Goal: Information Seeking & Learning: Learn about a topic

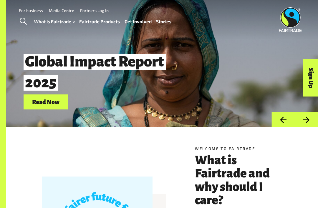
click at [282, 125] on button "Previous" at bounding box center [283, 119] width 23 height 15
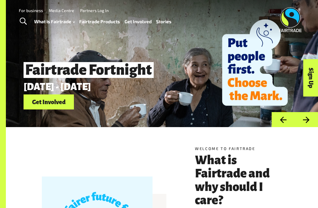
click at [283, 124] on button "Previous" at bounding box center [283, 119] width 23 height 15
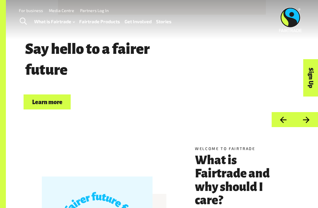
click at [285, 124] on button "Previous" at bounding box center [283, 119] width 23 height 15
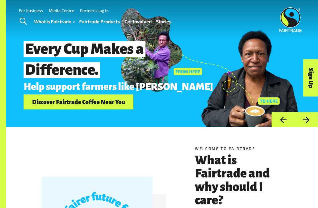
click at [281, 124] on button "Previous" at bounding box center [283, 119] width 23 height 15
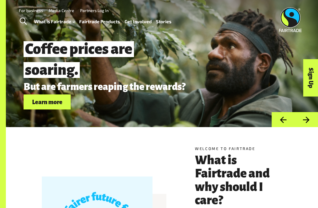
click at [280, 123] on button "Previous" at bounding box center [283, 119] width 23 height 15
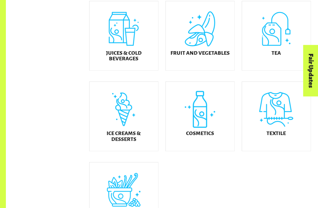
scroll to position [239, 0]
click at [134, 133] on div "Ice Creams & Desserts" at bounding box center [124, 116] width 69 height 69
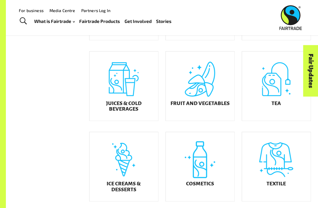
scroll to position [188, 0]
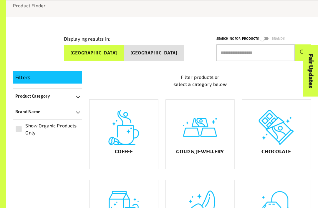
click at [290, 148] on div "Chocolate" at bounding box center [276, 134] width 69 height 69
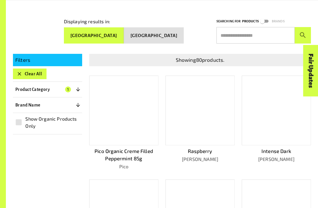
scroll to position [77, 0]
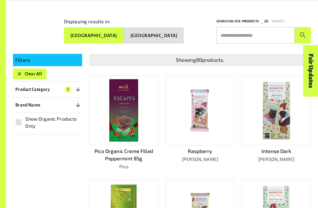
click at [243, 37] on input "text" at bounding box center [256, 35] width 78 height 17
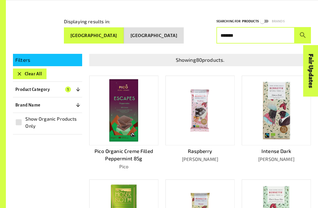
click at [303, 33] on button "submit" at bounding box center [303, 35] width 16 height 17
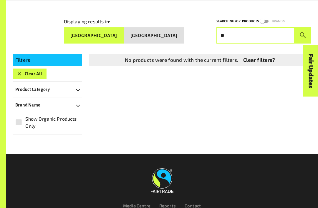
type input "*"
click at [57, 35] on header "Menu For business Media Centre Partners Log In What is Fairtrade How Fairtrade …" at bounding box center [159, 17] width 318 height 35
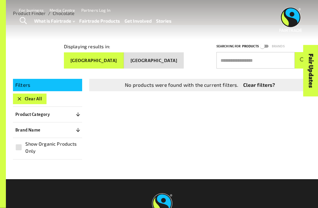
scroll to position [0, 0]
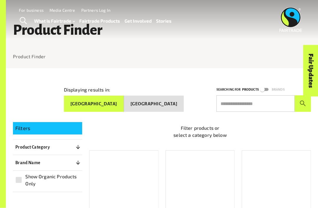
scroll to position [9, 0]
click at [256, 97] on div "Fair Updates" at bounding box center [278, 89] width 52 height 15
click at [247, 106] on input "text" at bounding box center [256, 104] width 78 height 17
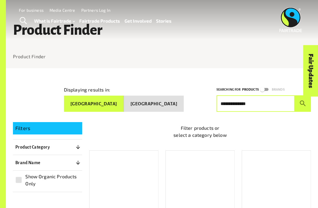
click at [303, 101] on button "submit" at bounding box center [303, 104] width 16 height 17
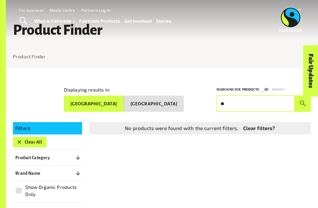
type input "*"
click at [303, 101] on button "submit" at bounding box center [303, 104] width 16 height 17
type input "*"
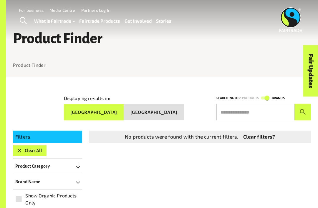
click at [268, 96] on div "Fair Updates" at bounding box center [278, 89] width 52 height 15
click at [262, 94] on div "Fair Updates" at bounding box center [278, 89] width 52 height 15
click at [265, 96] on div "Fair Updates" at bounding box center [278, 89] width 52 height 15
click at [266, 95] on div "Fair Updates" at bounding box center [278, 89] width 52 height 15
click at [259, 110] on input "text" at bounding box center [256, 112] width 78 height 17
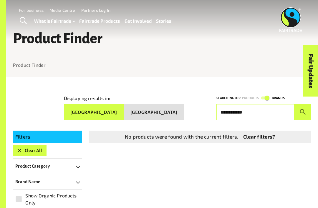
click at [303, 110] on button "submit" at bounding box center [303, 112] width 16 height 17
type input "*"
click at [303, 110] on button "submit" at bounding box center [303, 112] width 16 height 17
type input "*"
click at [303, 110] on button "submit" at bounding box center [303, 112] width 16 height 17
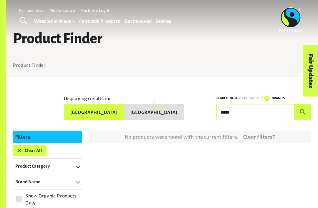
click at [303, 110] on button "submit" at bounding box center [303, 112] width 16 height 17
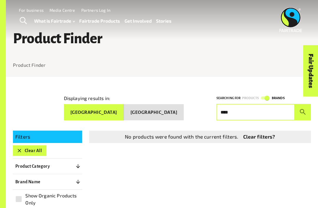
click at [303, 110] on button "submit" at bounding box center [303, 112] width 16 height 17
type input "*"
click at [303, 110] on button "submit" at bounding box center [303, 112] width 16 height 17
type input "*"
click at [261, 136] on link "Clear filters?" at bounding box center [260, 137] width 32 height 8
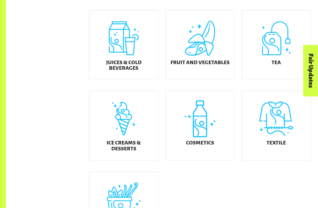
scroll to position [230, 0]
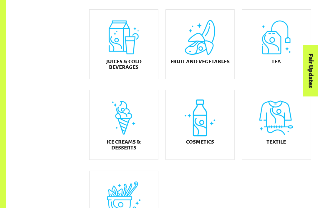
click at [283, 131] on div "Textile" at bounding box center [276, 125] width 69 height 69
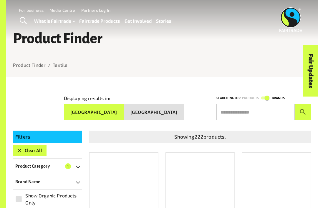
click at [272, 107] on input "text" at bounding box center [256, 112] width 78 height 17
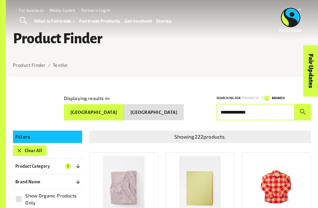
click at [303, 110] on button "submit" at bounding box center [303, 112] width 16 height 17
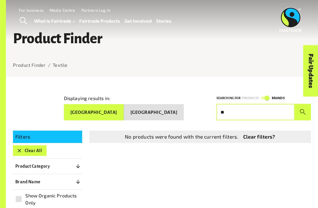
type input "*"
click at [303, 110] on button "submit" at bounding box center [303, 112] width 16 height 17
click at [264, 117] on input "****" at bounding box center [256, 112] width 78 height 17
type input "*"
click at [266, 133] on link "Clear filters?" at bounding box center [260, 137] width 32 height 8
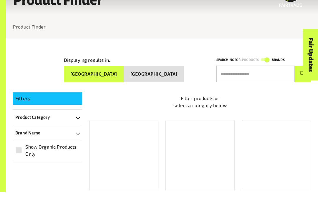
click at [267, 137] on div "Chocolate" at bounding box center [276, 171] width 69 height 69
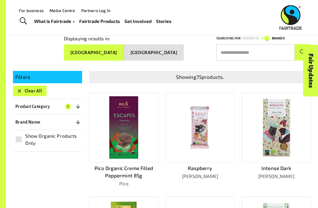
scroll to position [57, 0]
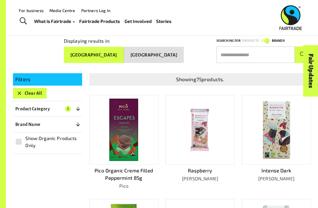
click at [257, 61] on input "text" at bounding box center [256, 55] width 78 height 17
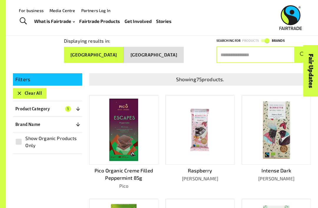
click at [270, 52] on input "text" at bounding box center [256, 55] width 78 height 17
click at [303, 52] on button "submit" at bounding box center [303, 55] width 16 height 17
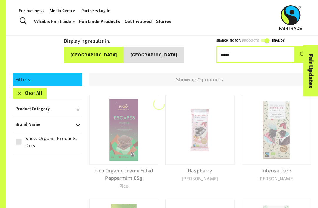
click at [303, 52] on button "submit" at bounding box center [303, 55] width 16 height 17
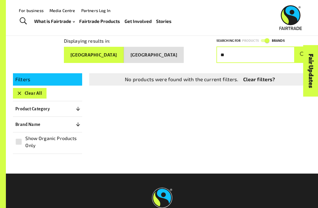
type input "*"
click at [263, 80] on link "Clear filters?" at bounding box center [260, 80] width 32 height 8
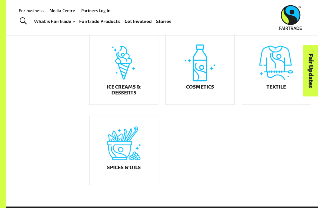
scroll to position [286, 0]
click at [138, 70] on div "Ice Creams & Desserts" at bounding box center [124, 69] width 69 height 69
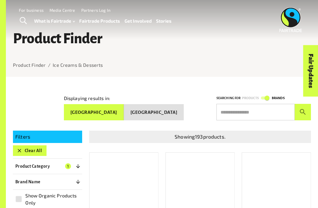
click at [258, 110] on input "text" at bounding box center [256, 112] width 78 height 17
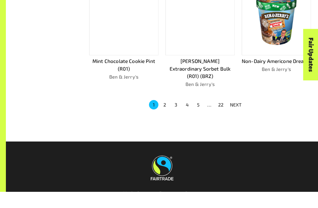
scroll to position [371, 0]
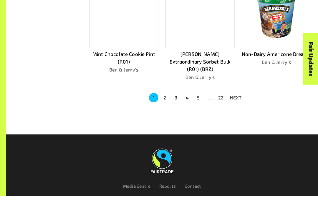
click at [221, 105] on button "22" at bounding box center [220, 109] width 9 height 9
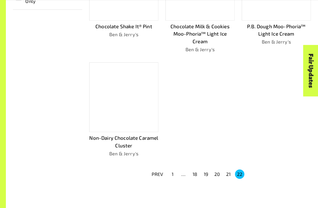
scroll to position [201, 0]
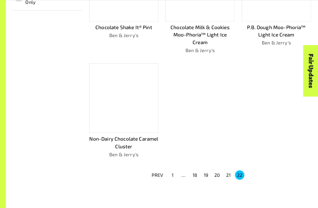
click at [161, 174] on p "PREV" at bounding box center [158, 175] width 12 height 7
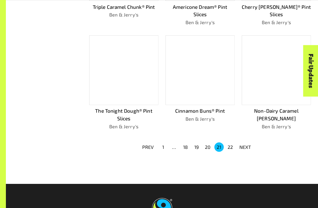
scroll to position [327, 0]
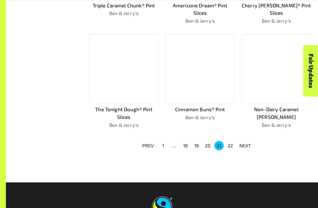
click at [167, 143] on button "1" at bounding box center [163, 145] width 9 height 9
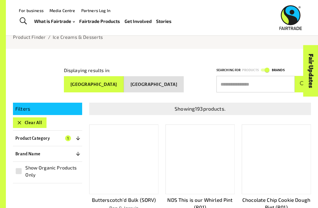
scroll to position [0, 0]
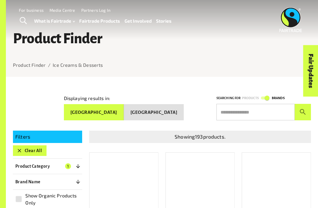
click at [261, 107] on input "text" at bounding box center [256, 112] width 78 height 17
click at [225, 137] on p "Showing 193 products." at bounding box center [200, 137] width 217 height 8
click at [259, 111] on input "text" at bounding box center [256, 112] width 78 height 17
type input "*"
click at [303, 110] on button "submit" at bounding box center [303, 112] width 16 height 17
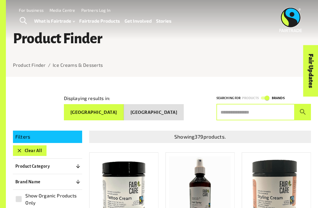
click at [273, 90] on div "Fair Updates" at bounding box center [278, 89] width 52 height 15
click at [272, 95] on div "Fair Updates" at bounding box center [278, 89] width 52 height 15
click at [271, 94] on div "Fair Updates" at bounding box center [278, 89] width 52 height 15
click at [270, 95] on div "Fair Updates" at bounding box center [278, 89] width 52 height 15
click at [269, 95] on div "Fair Updates" at bounding box center [278, 89] width 52 height 15
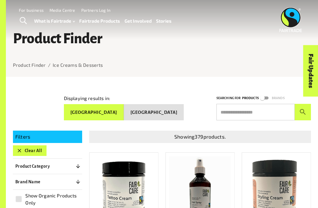
click at [256, 105] on input "text" at bounding box center [256, 112] width 78 height 17
type input "********"
click at [303, 110] on button "submit" at bounding box center [303, 112] width 16 height 17
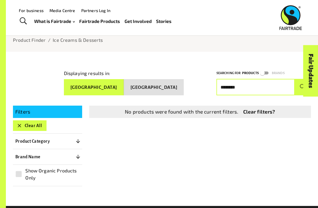
scroll to position [23, 0]
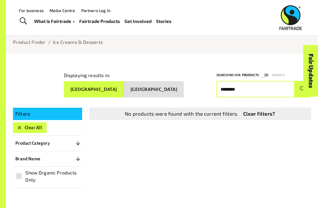
click at [270, 111] on link "Clear filters?" at bounding box center [260, 114] width 32 height 8
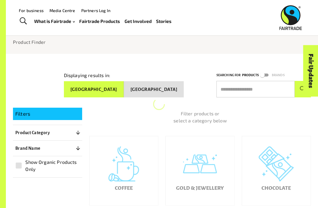
scroll to position [23, 0]
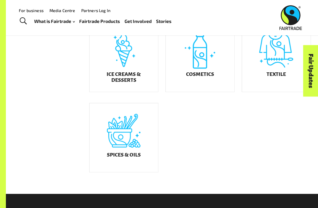
click at [133, 152] on div "Spices & Oils" at bounding box center [124, 137] width 69 height 69
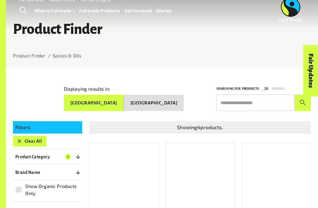
scroll to position [12, 0]
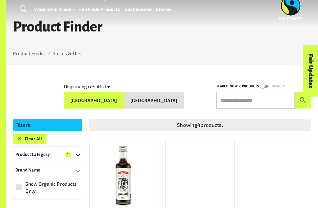
click at [266, 97] on div "Fair Updates" at bounding box center [278, 89] width 52 height 15
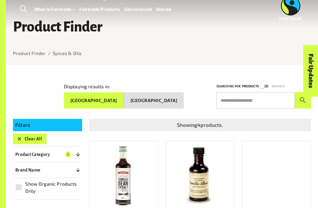
click at [270, 97] on div "Fair Updates" at bounding box center [278, 89] width 52 height 15
click at [258, 97] on div "Fair Updates" at bounding box center [278, 89] width 52 height 15
click at [244, 101] on input "text" at bounding box center [256, 100] width 78 height 17
click at [244, 100] on input "text" at bounding box center [256, 100] width 78 height 17
click at [234, 101] on input "text" at bounding box center [256, 100] width 78 height 17
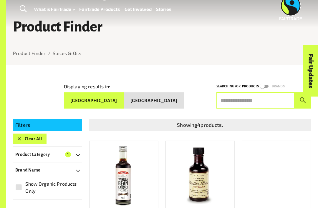
click at [234, 101] on input "text" at bounding box center [256, 100] width 78 height 17
type input "*"
click at [303, 98] on button "submit" at bounding box center [303, 100] width 16 height 17
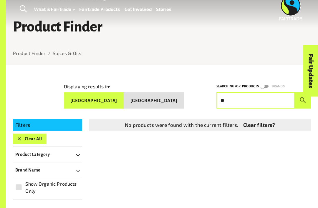
type input "*"
click at [303, 98] on button "submit" at bounding box center [303, 100] width 16 height 17
type input "*"
click at [273, 124] on link "Clear filters?" at bounding box center [260, 125] width 32 height 8
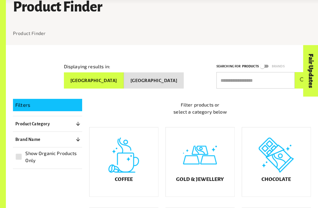
scroll to position [35, 0]
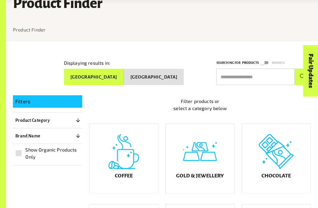
click at [224, 168] on div "Gold & Jewellery" at bounding box center [200, 158] width 69 height 69
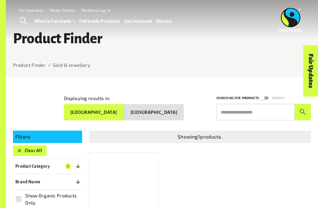
scroll to position [55, 0]
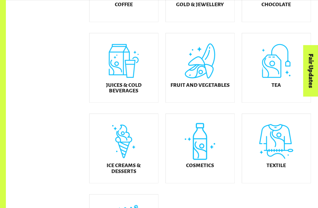
click at [286, 138] on div "Textile" at bounding box center [276, 148] width 69 height 69
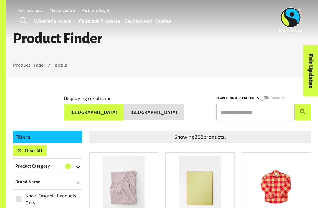
click at [271, 114] on input "text" at bounding box center [256, 112] width 78 height 17
type input "**********"
click at [303, 110] on button "submit" at bounding box center [303, 112] width 16 height 17
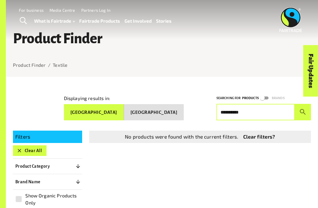
click at [264, 133] on link "Clear filters?" at bounding box center [260, 137] width 32 height 8
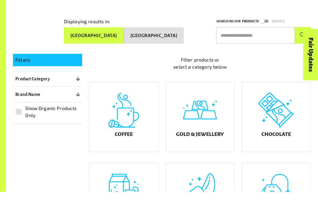
scroll to position [77, 0]
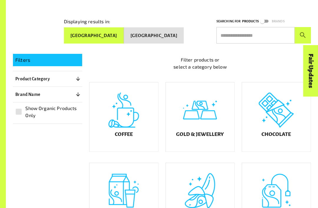
click at [259, 38] on input "text" at bounding box center [256, 35] width 78 height 17
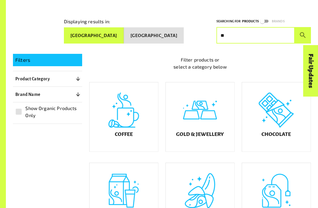
type input "*"
